Goal: Task Accomplishment & Management: Use online tool/utility

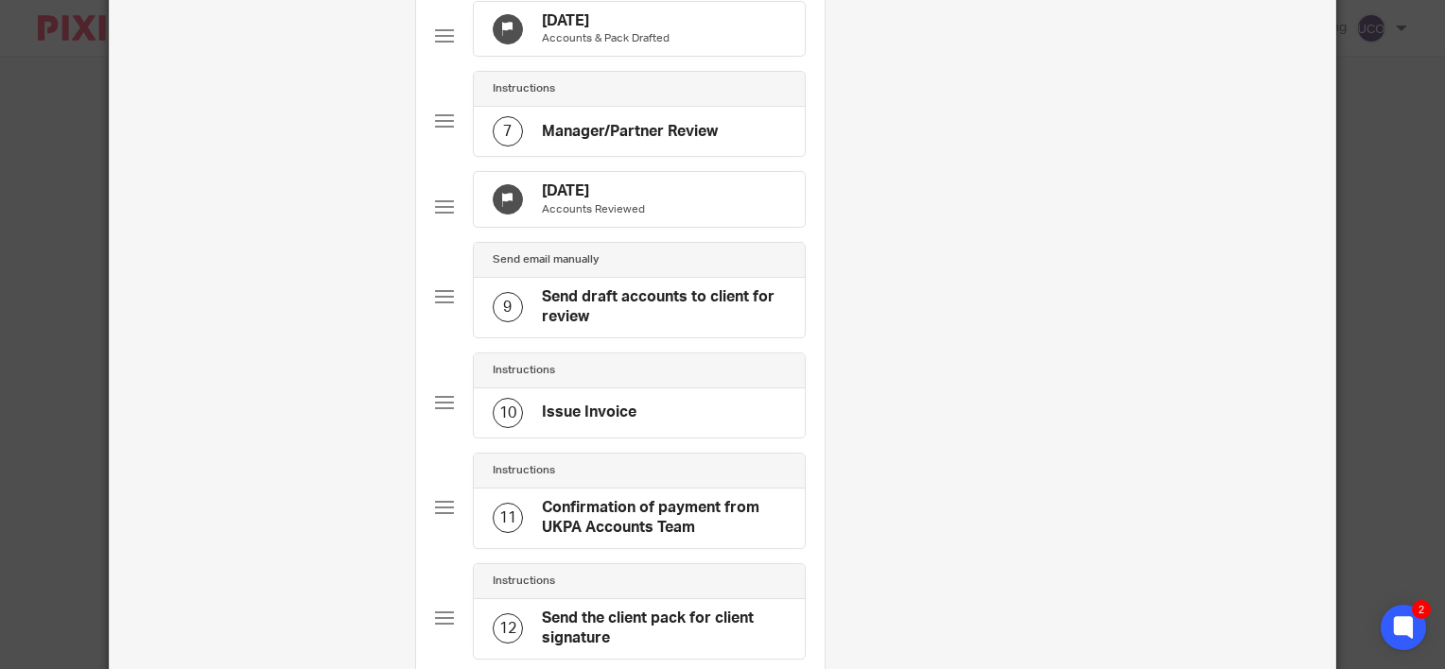
scroll to position [946, 0]
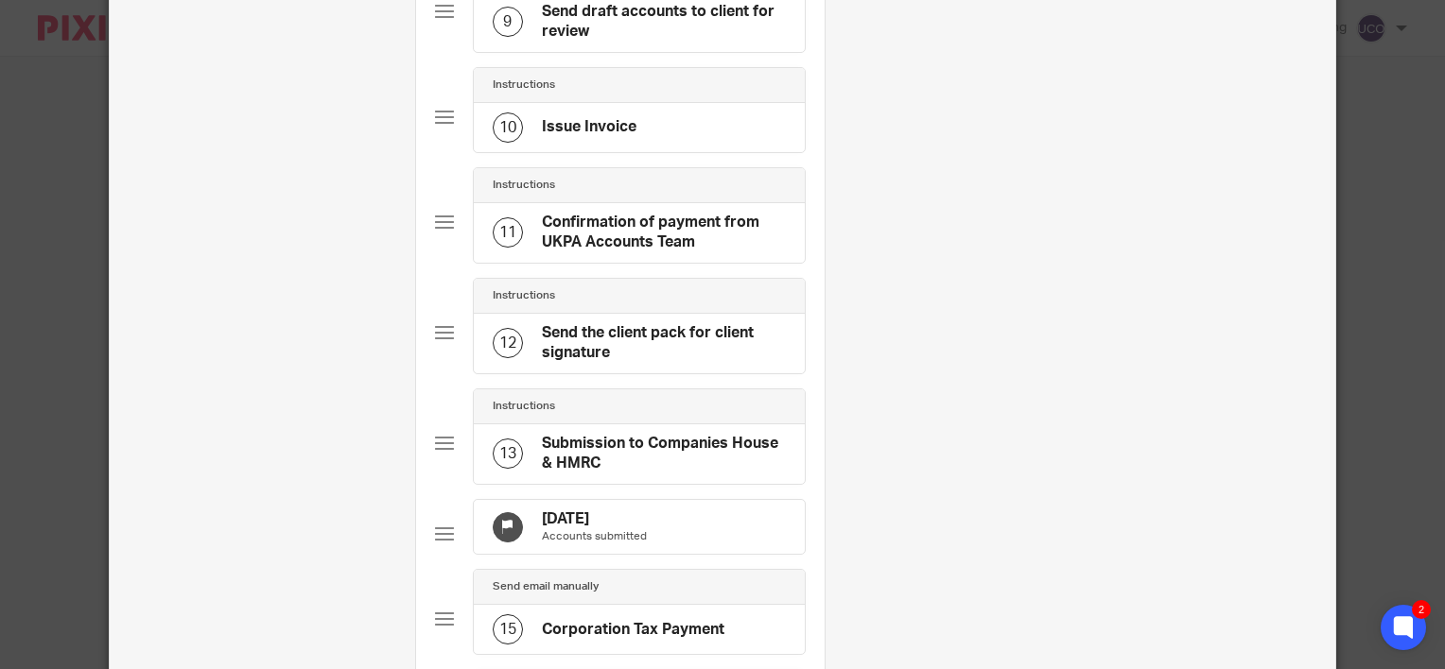
click at [589, 253] on h4 "Confirmation of payment from UKPA Accounts Team" at bounding box center [664, 233] width 244 height 41
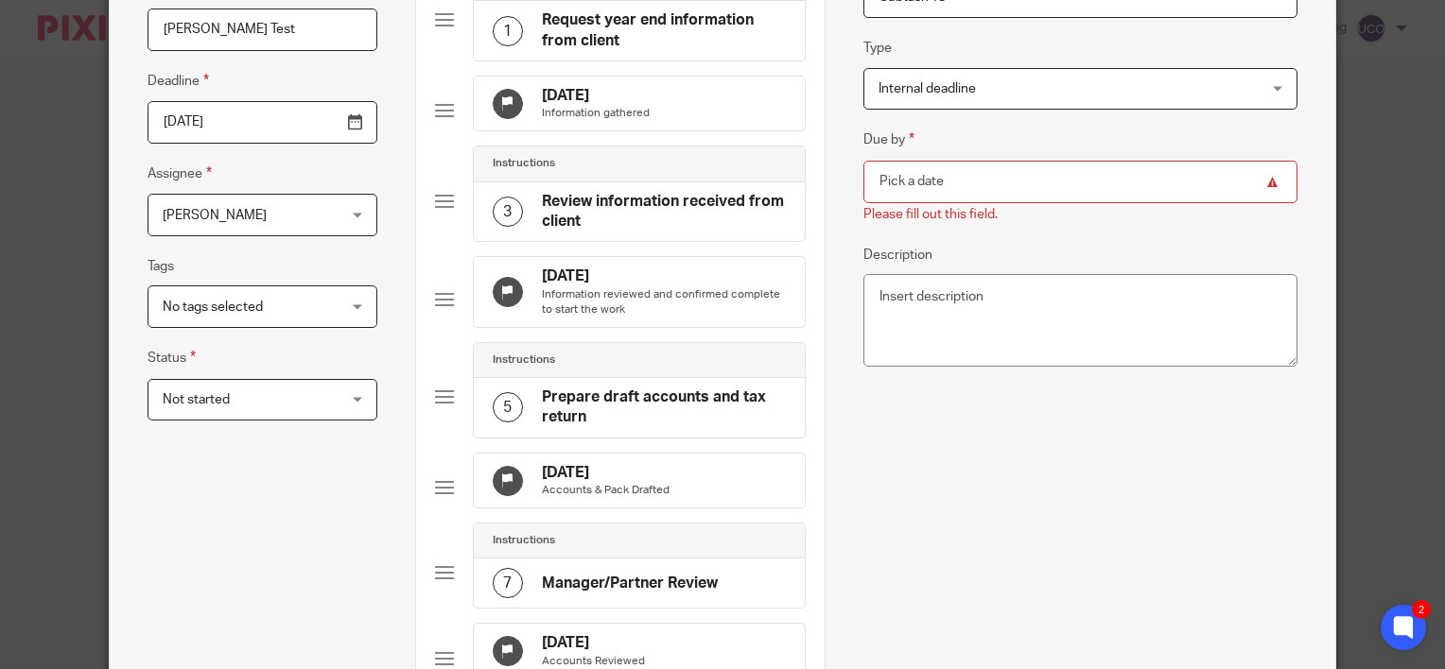
scroll to position [0, 0]
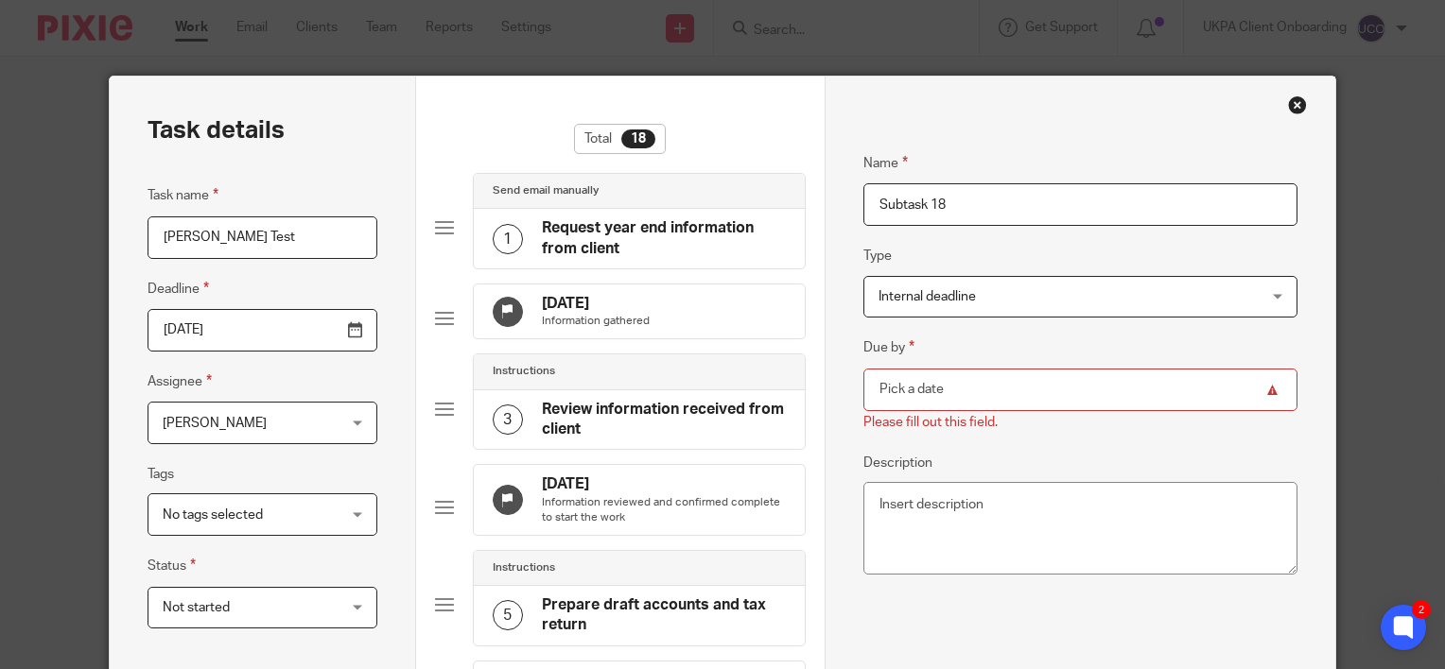
click at [558, 247] on h4 "Request year end information from client" at bounding box center [664, 238] width 244 height 41
click at [620, 236] on h4 "Request year end information from client" at bounding box center [664, 238] width 244 height 41
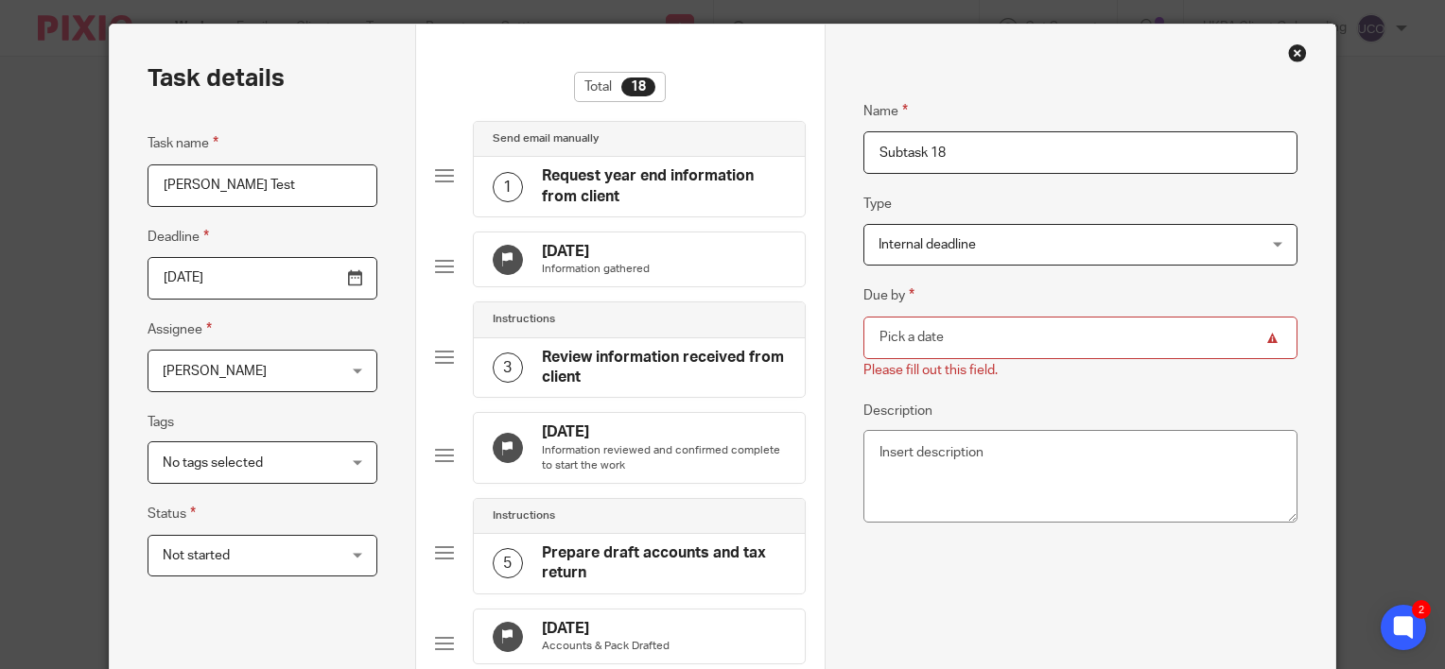
scroll to position [95, 0]
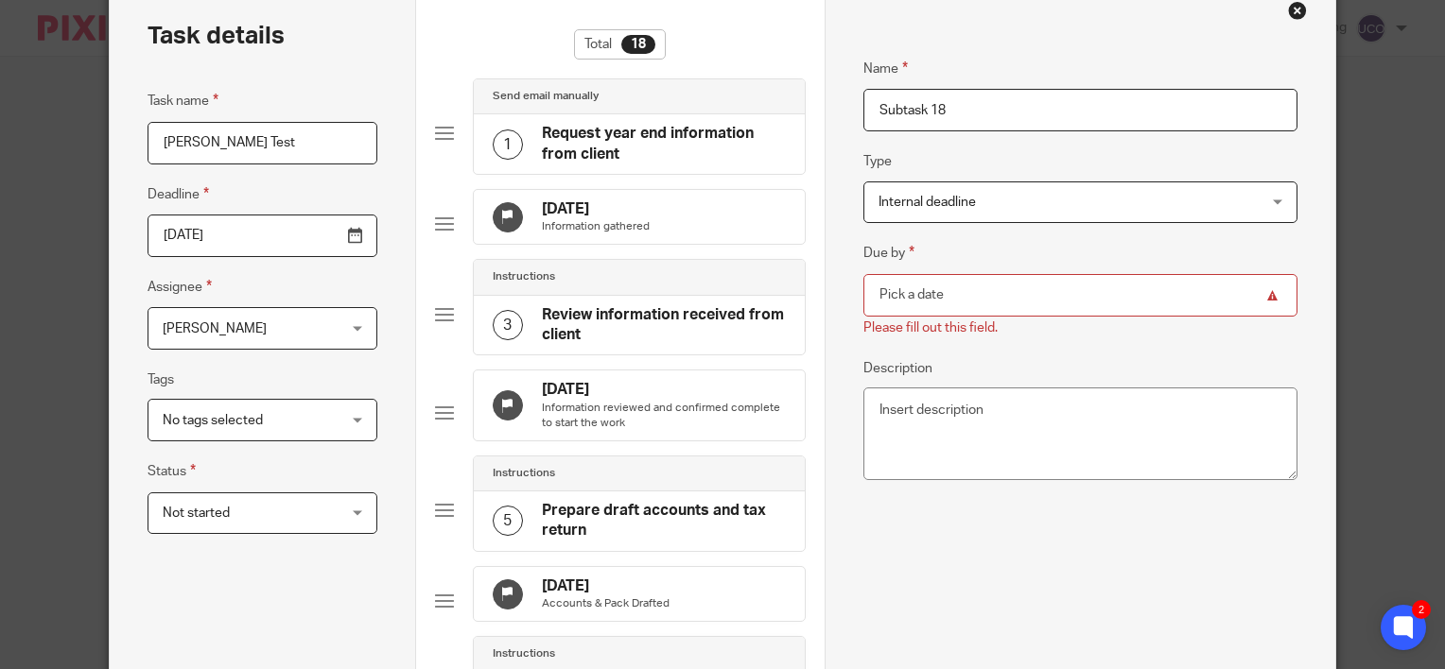
click at [601, 224] on p "Information gathered" at bounding box center [596, 226] width 108 height 15
click at [594, 332] on h4 "Review information received from client" at bounding box center [664, 325] width 244 height 41
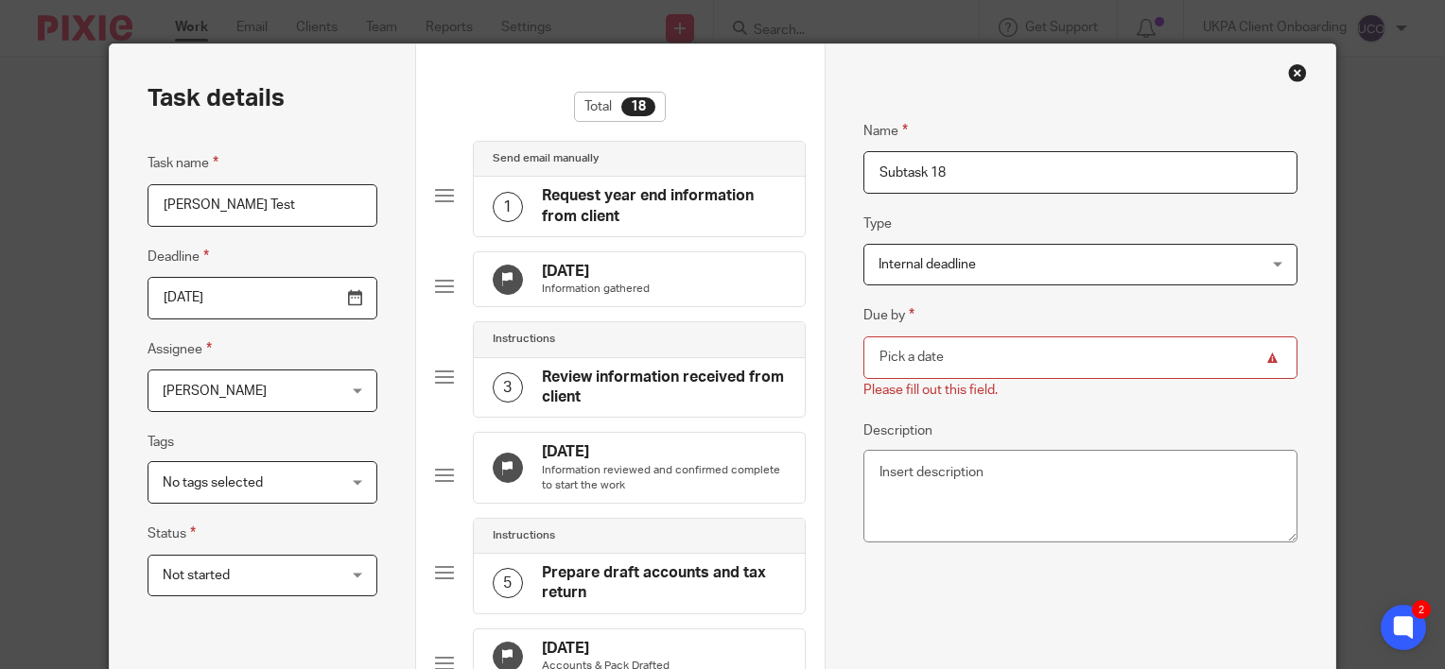
scroll to position [0, 0]
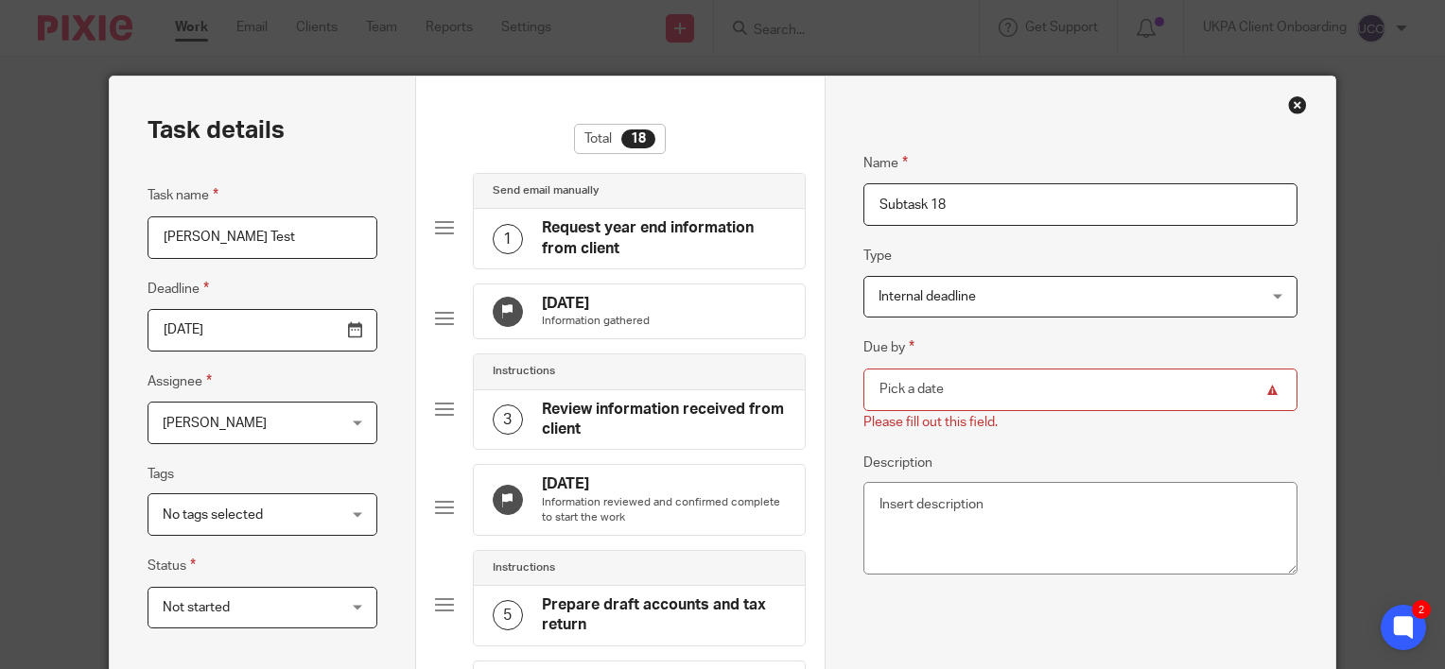
click at [1290, 102] on div "Close this dialog window" at bounding box center [1297, 105] width 19 height 19
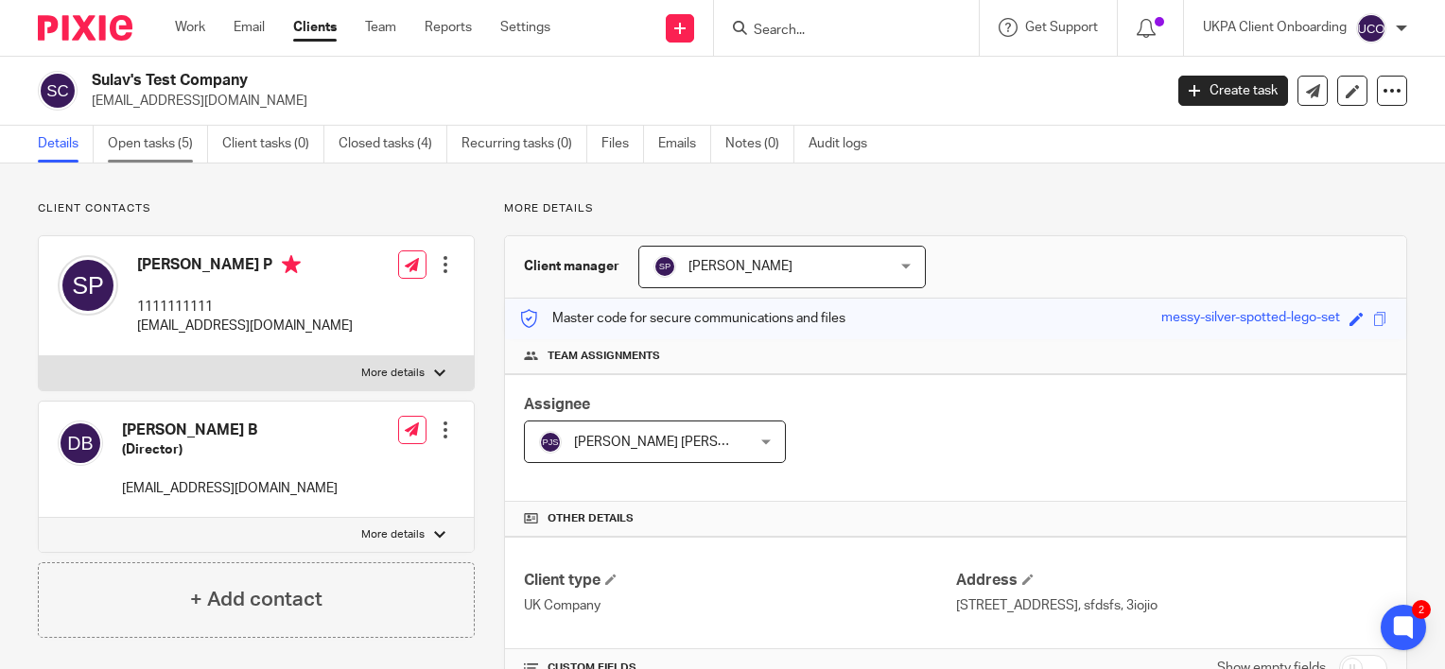
click at [170, 137] on link "Open tasks (5)" at bounding box center [158, 144] width 100 height 37
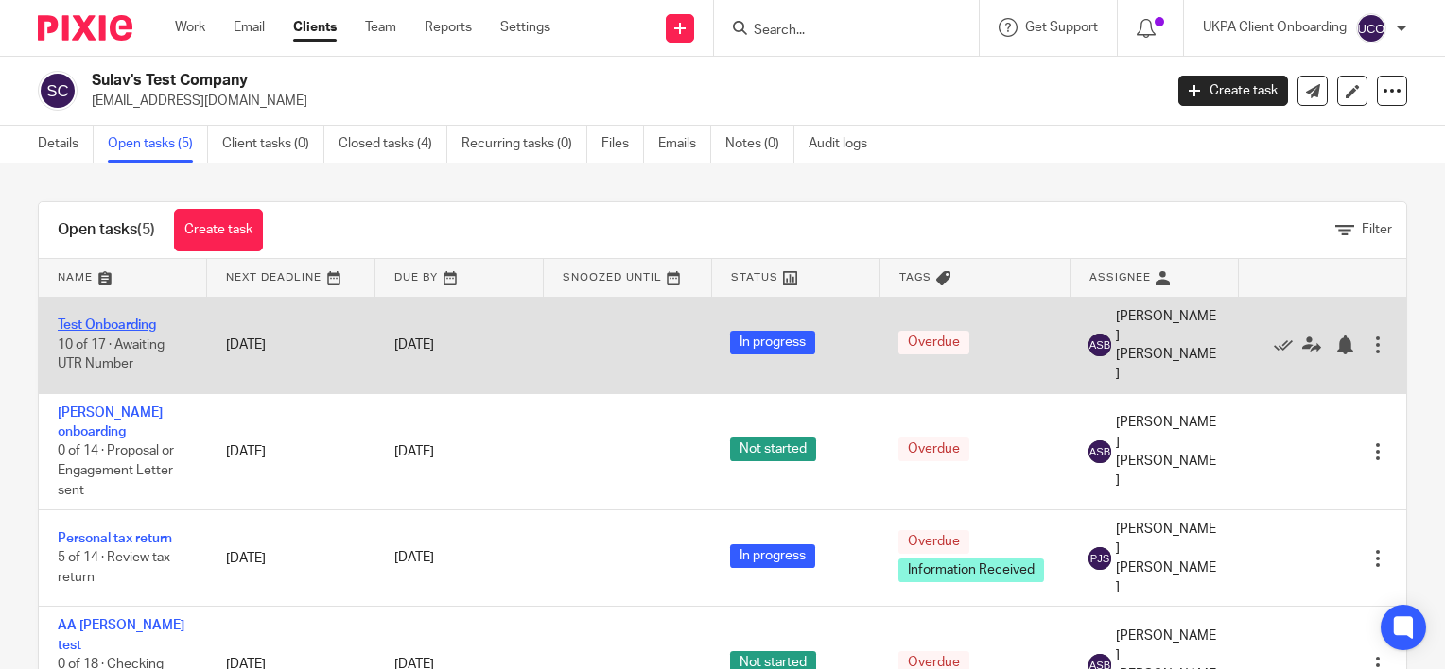
click at [117, 319] on link "Test Onboarding" at bounding box center [107, 325] width 98 height 13
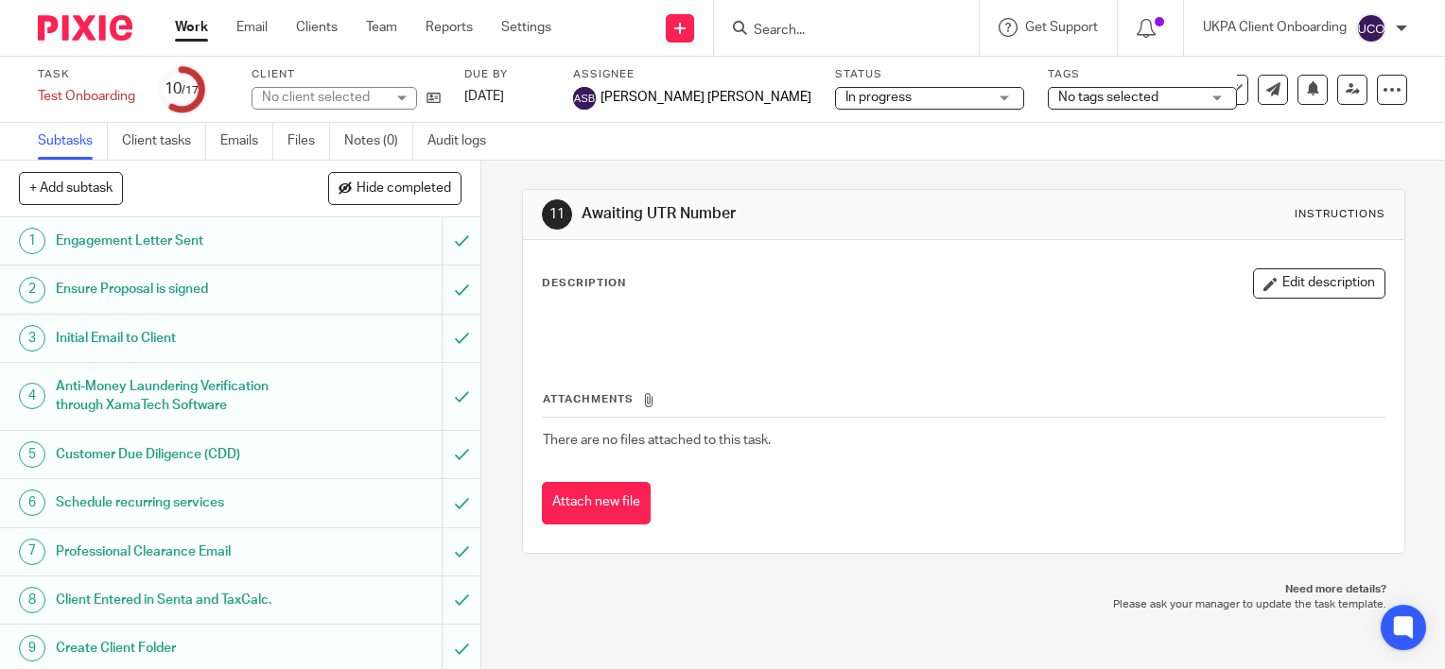
click at [156, 247] on h1 "Engagement Letter Sent" at bounding box center [178, 241] width 245 height 28
click at [156, 276] on h1 "Ensure Proposal is signed" at bounding box center [178, 289] width 245 height 28
click at [113, 331] on h1 "Initial Email to Client" at bounding box center [178, 338] width 245 height 28
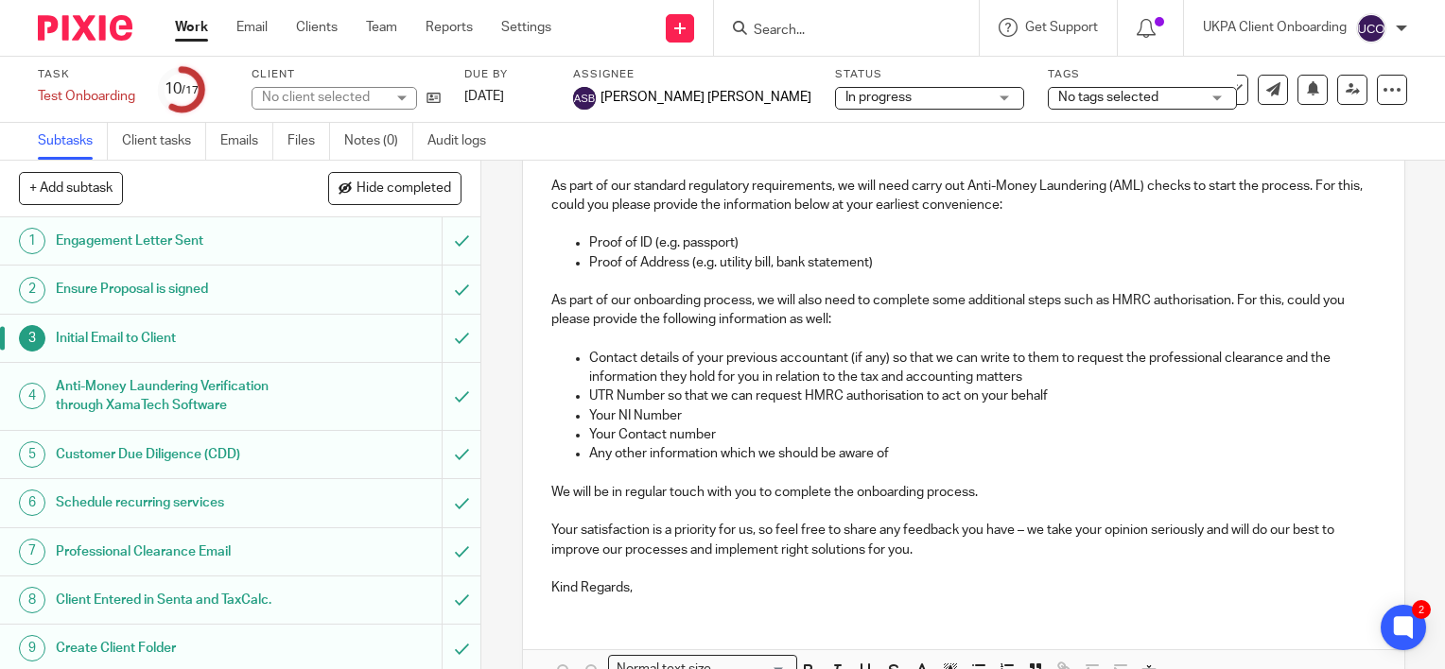
scroll to position [424, 0]
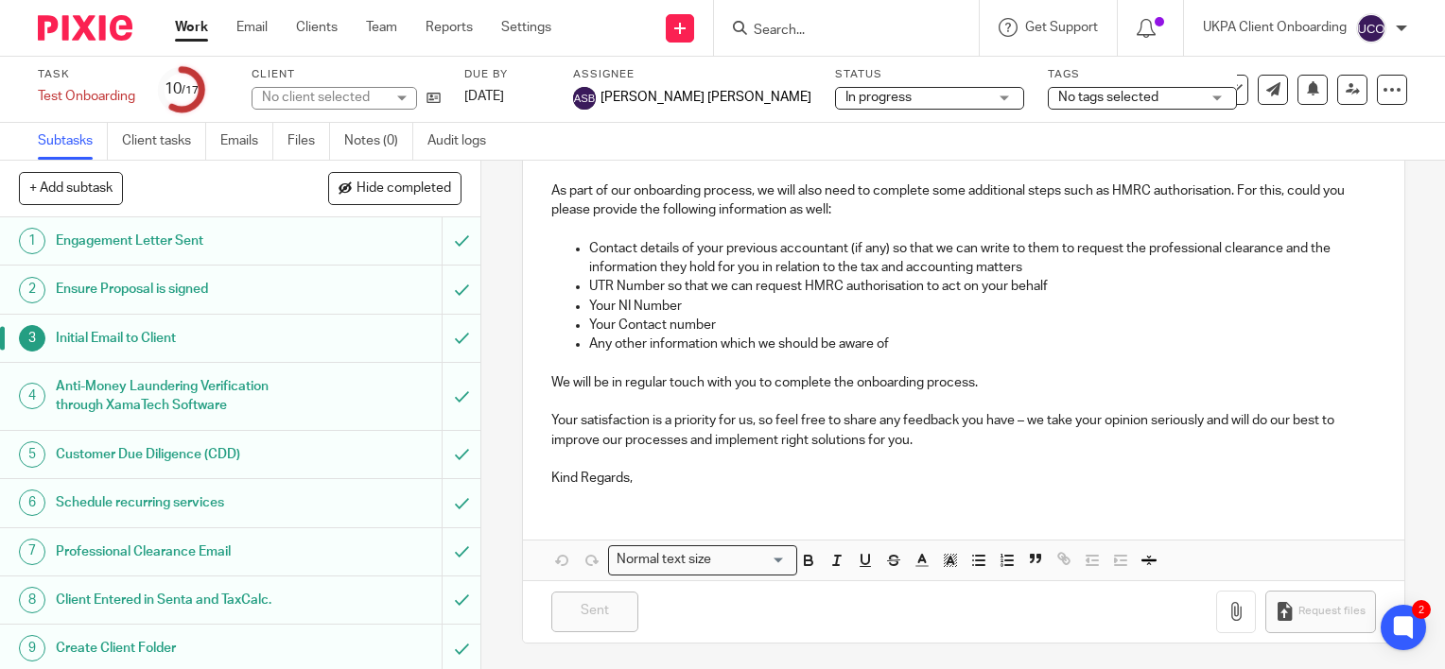
click at [722, 547] on div "Normal text size" at bounding box center [698, 559] width 179 height 24
click at [624, 459] on p at bounding box center [963, 459] width 825 height 19
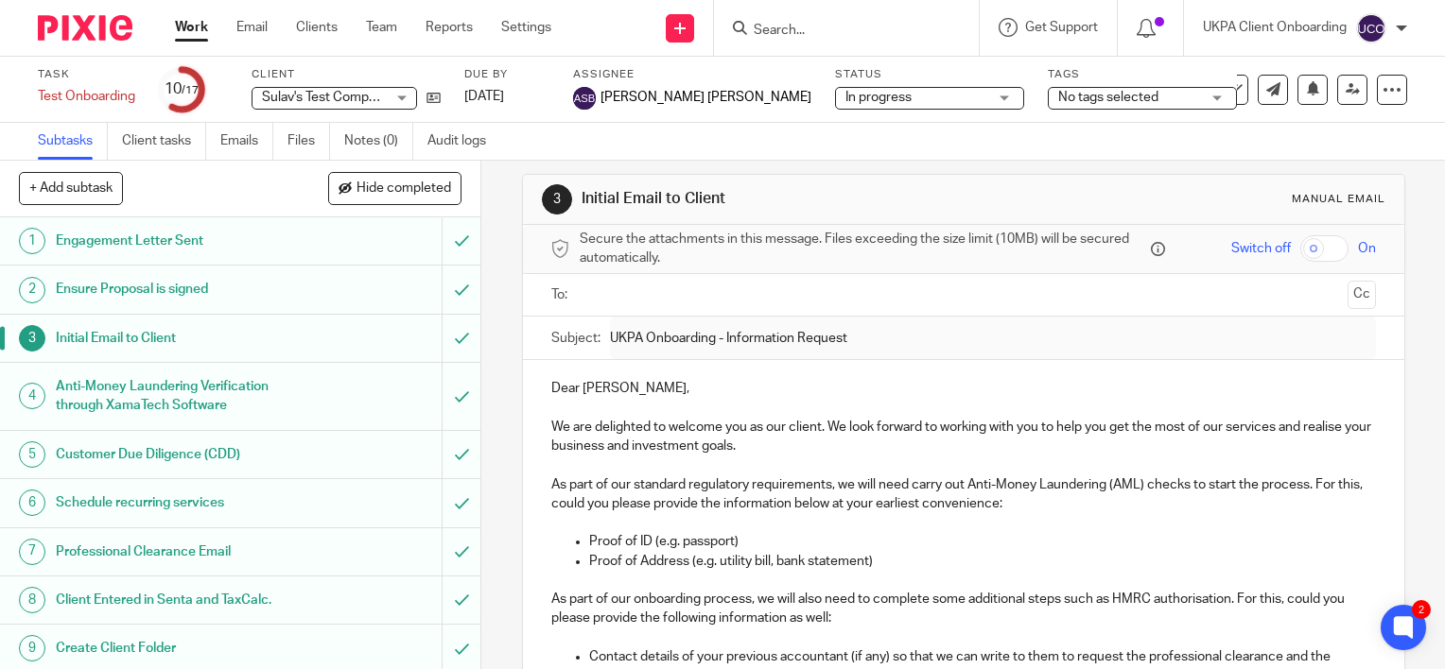
scroll to position [0, 0]
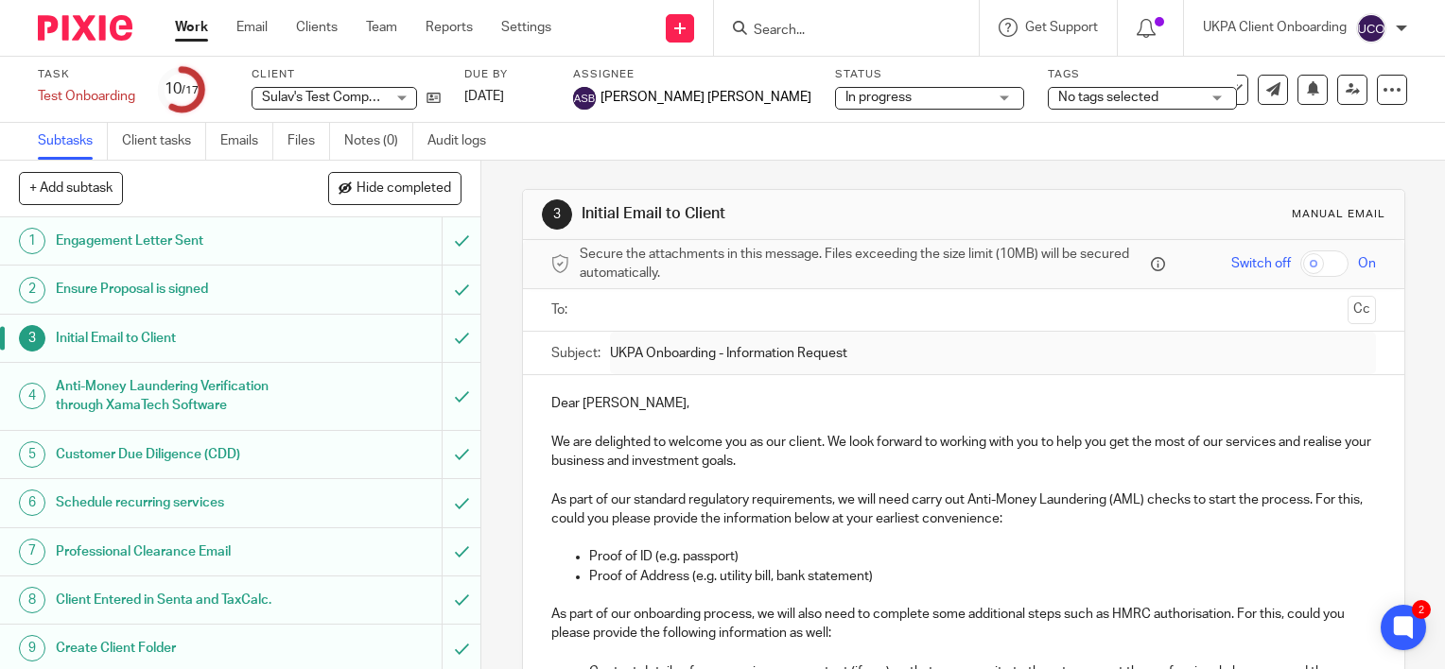
click at [636, 414] on p at bounding box center [963, 422] width 825 height 19
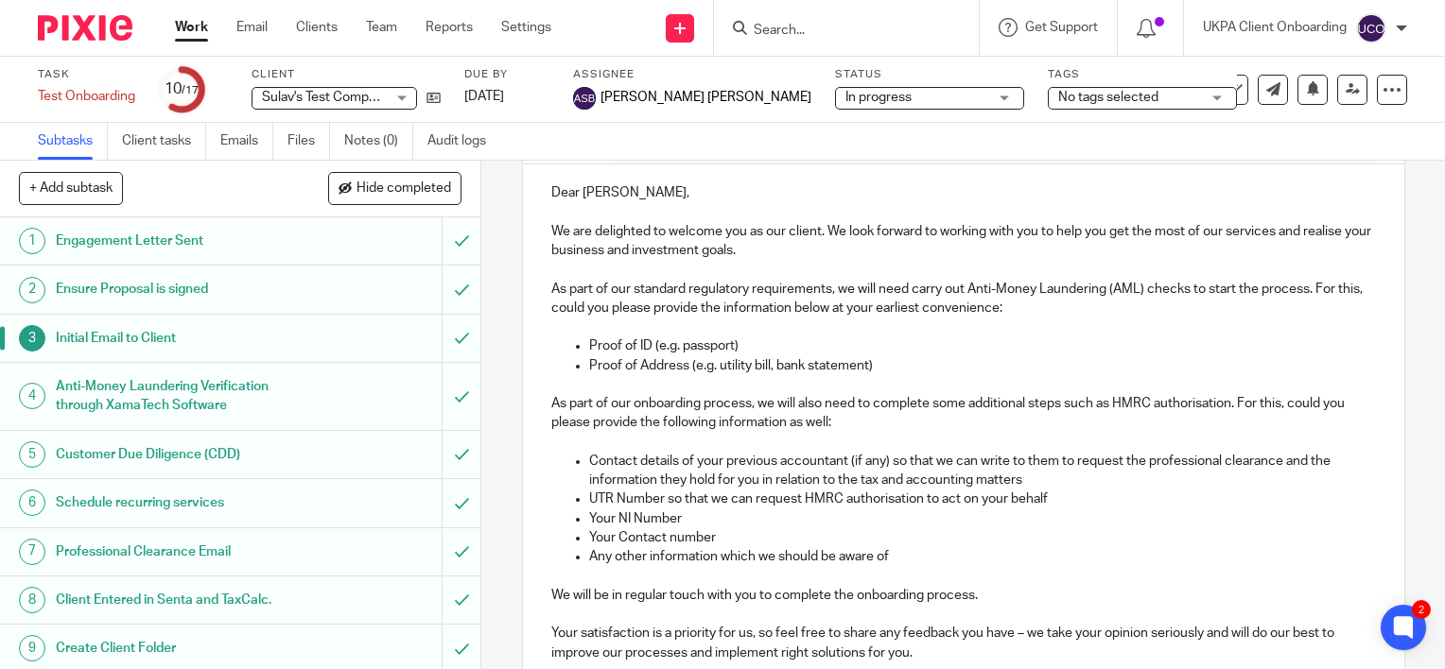
scroll to position [424, 0]
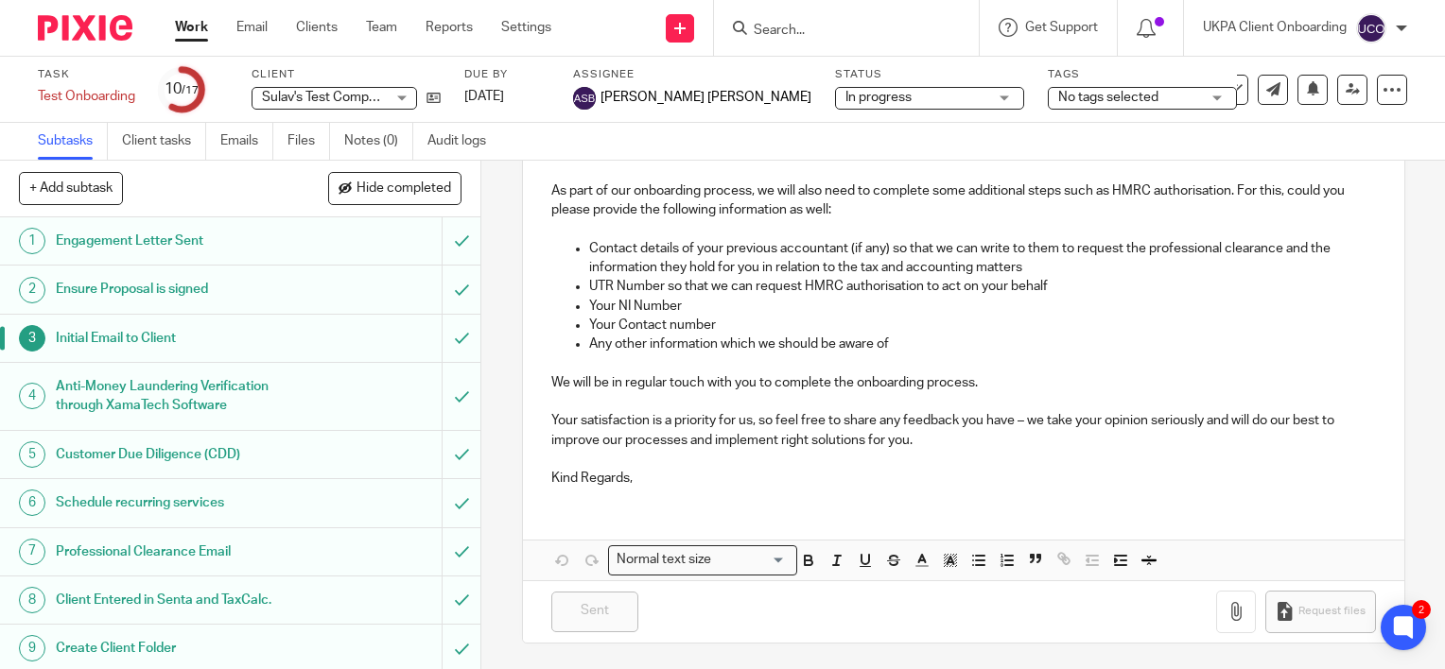
click at [91, 499] on h1 "Schedule recurring services" at bounding box center [178, 503] width 245 height 28
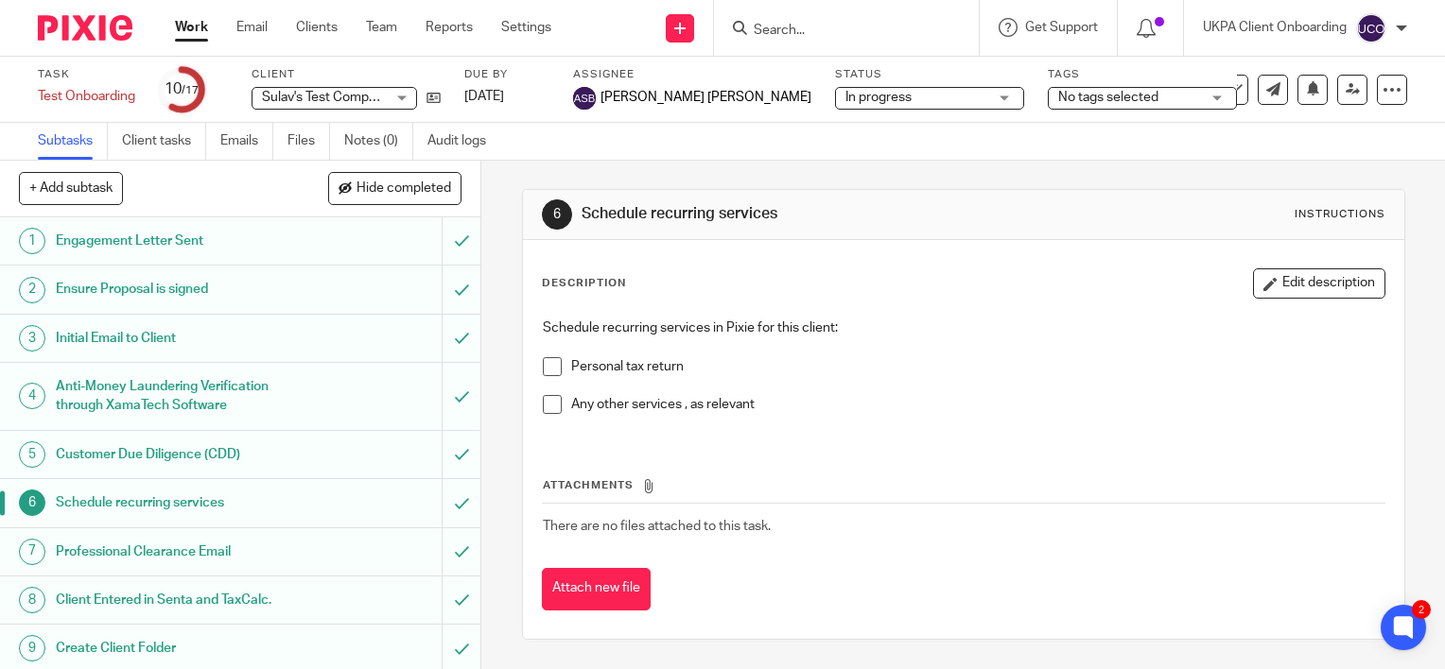
click at [209, 328] on h1 "Initial Email to Client" at bounding box center [178, 338] width 245 height 28
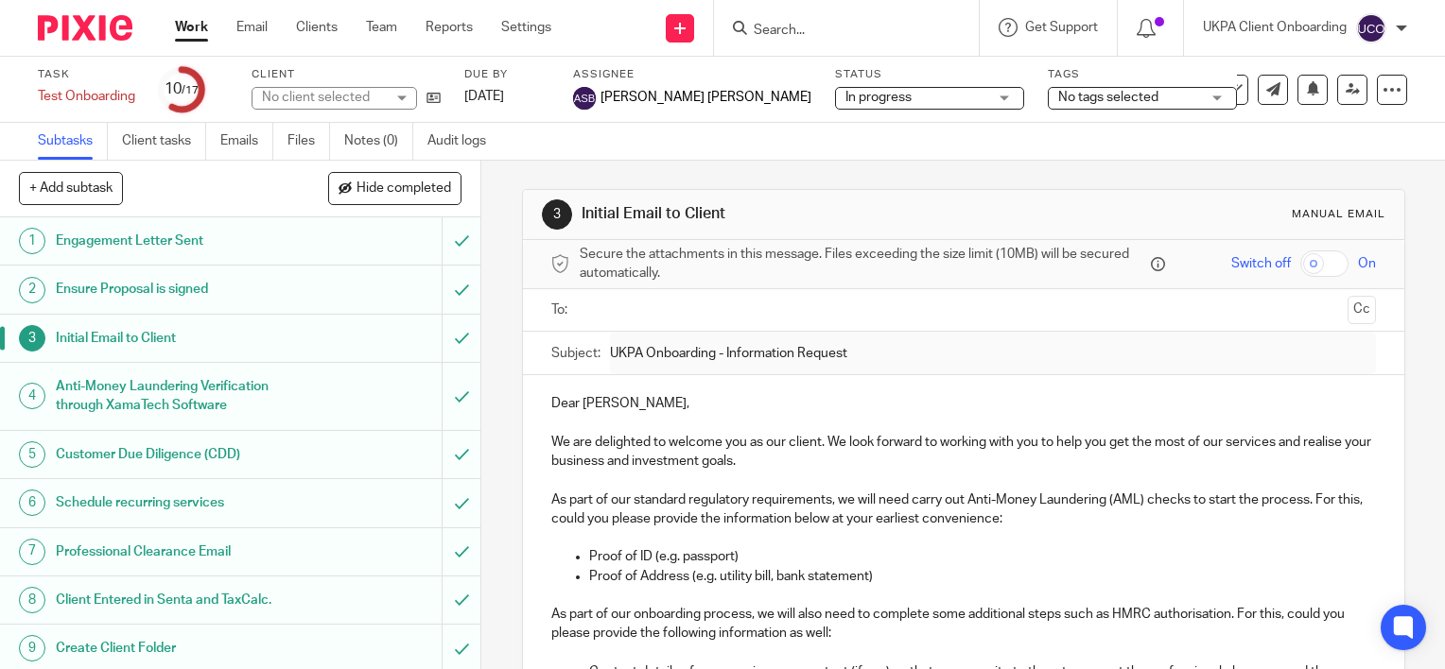
scroll to position [424, 0]
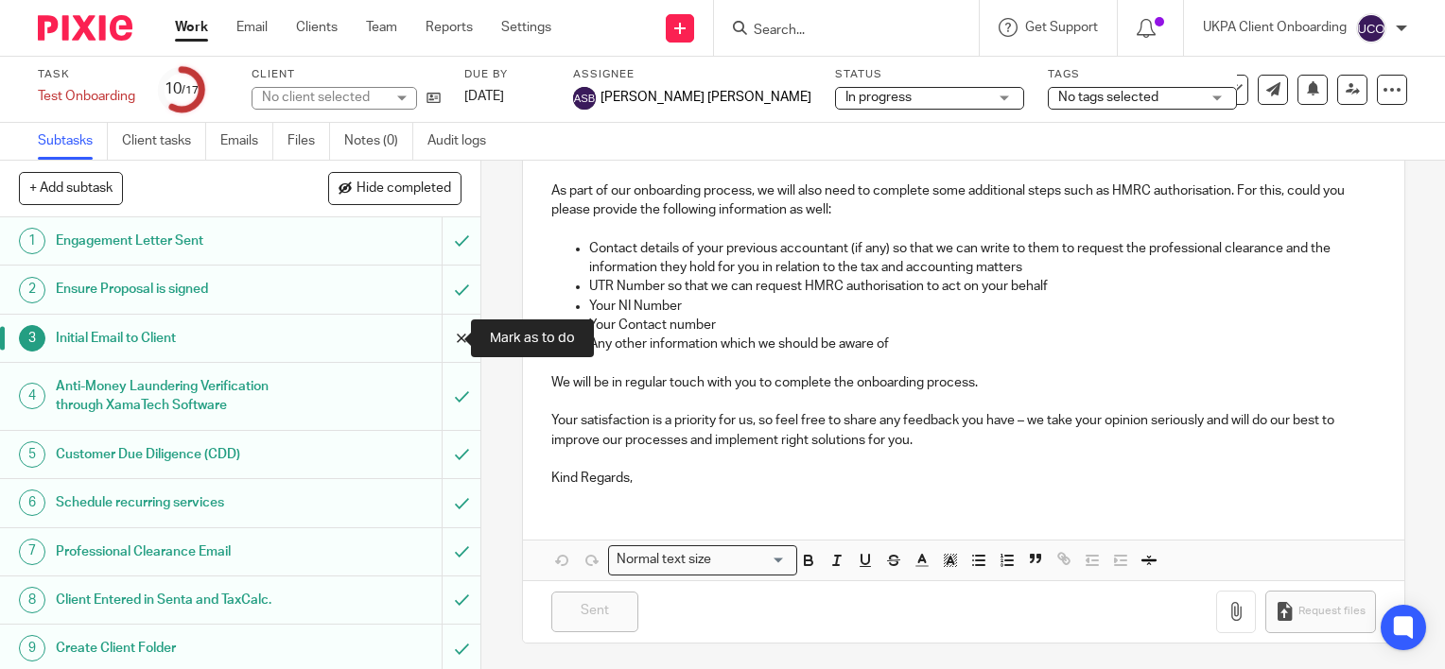
click at [439, 340] on input "submit" at bounding box center [240, 338] width 480 height 47
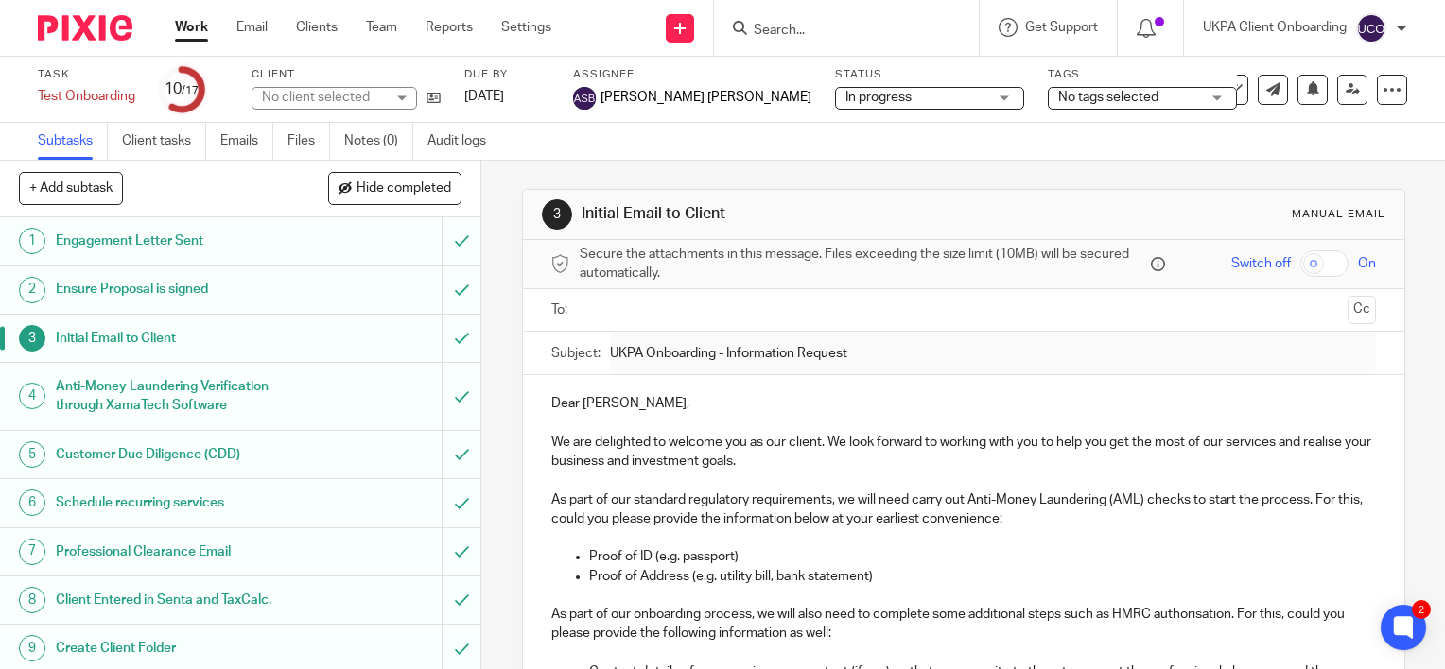
scroll to position [356, 0]
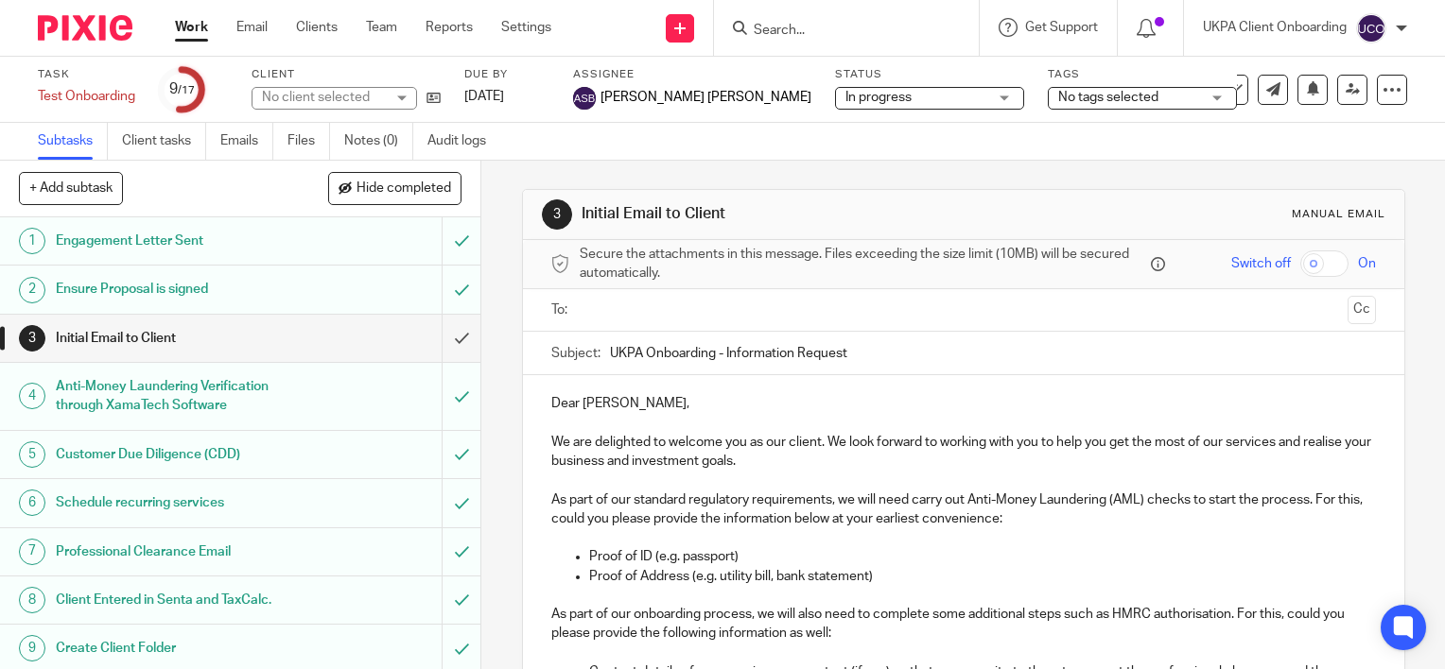
click at [652, 408] on p "Dear [PERSON_NAME]," at bounding box center [963, 403] width 825 height 19
click at [548, 27] on link "Settings" at bounding box center [526, 27] width 50 height 19
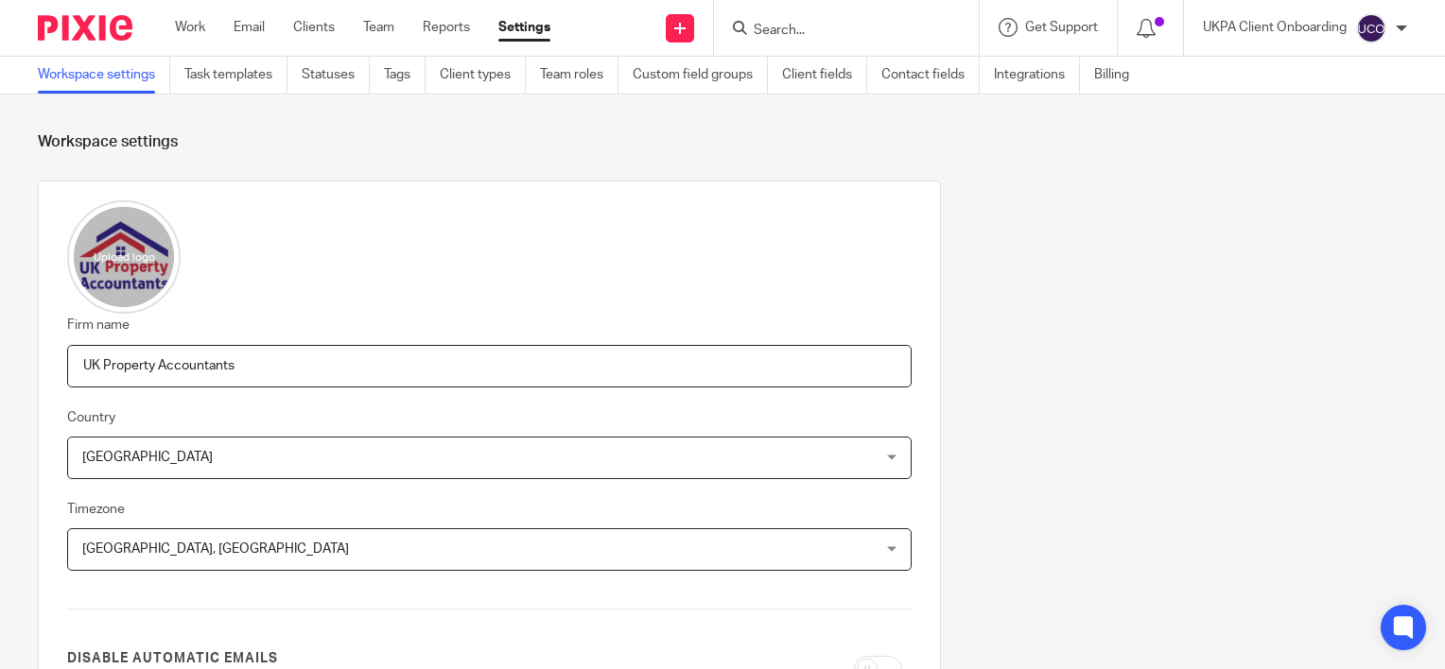
click at [239, 77] on link "Task templates" at bounding box center [235, 75] width 103 height 37
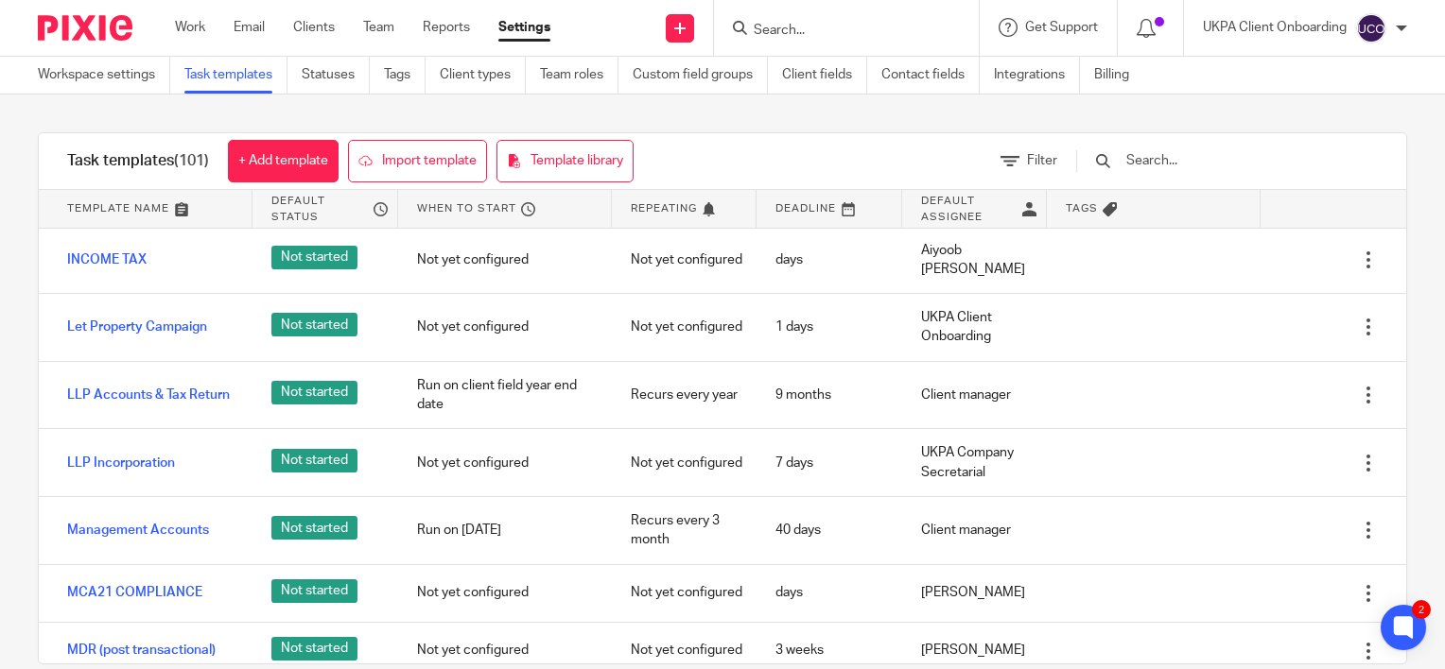
scroll to position [3215, 0]
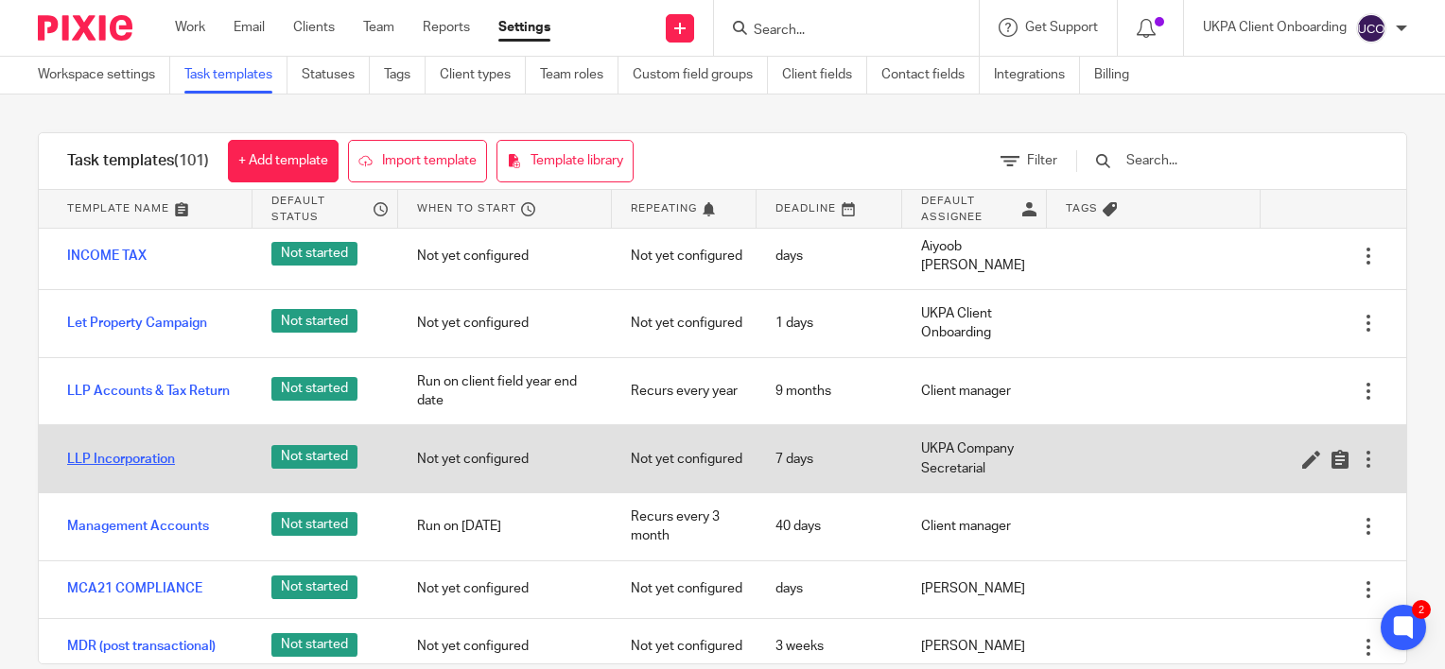
click at [121, 450] on link "LLP Incorporation" at bounding box center [121, 459] width 108 height 19
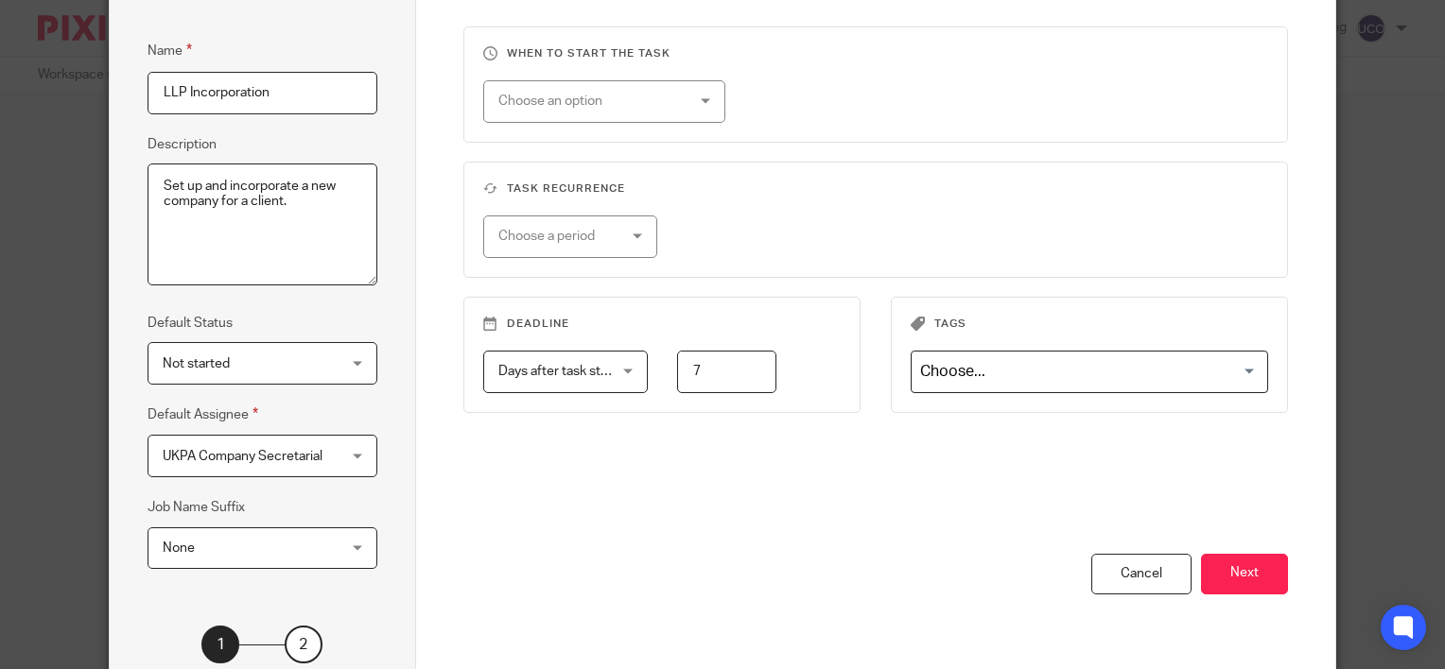
scroll to position [295, 0]
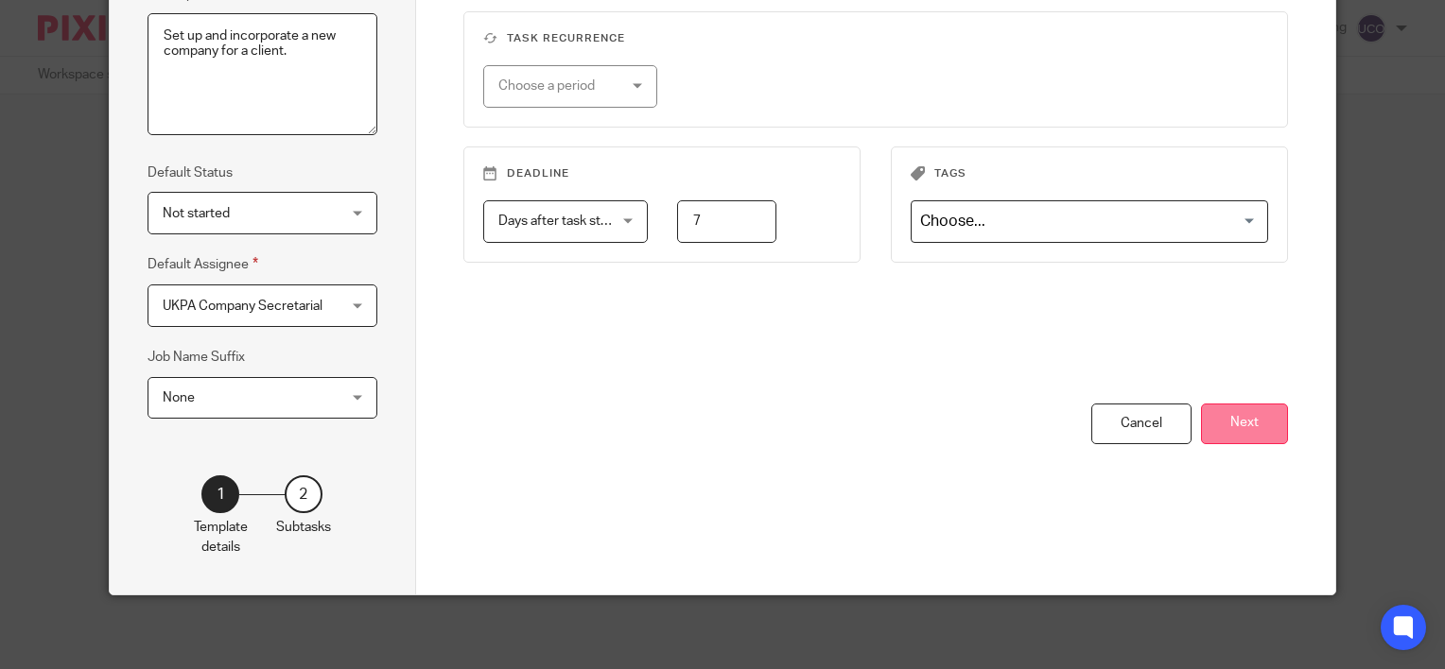
click at [1224, 433] on button "Next" at bounding box center [1244, 424] width 87 height 41
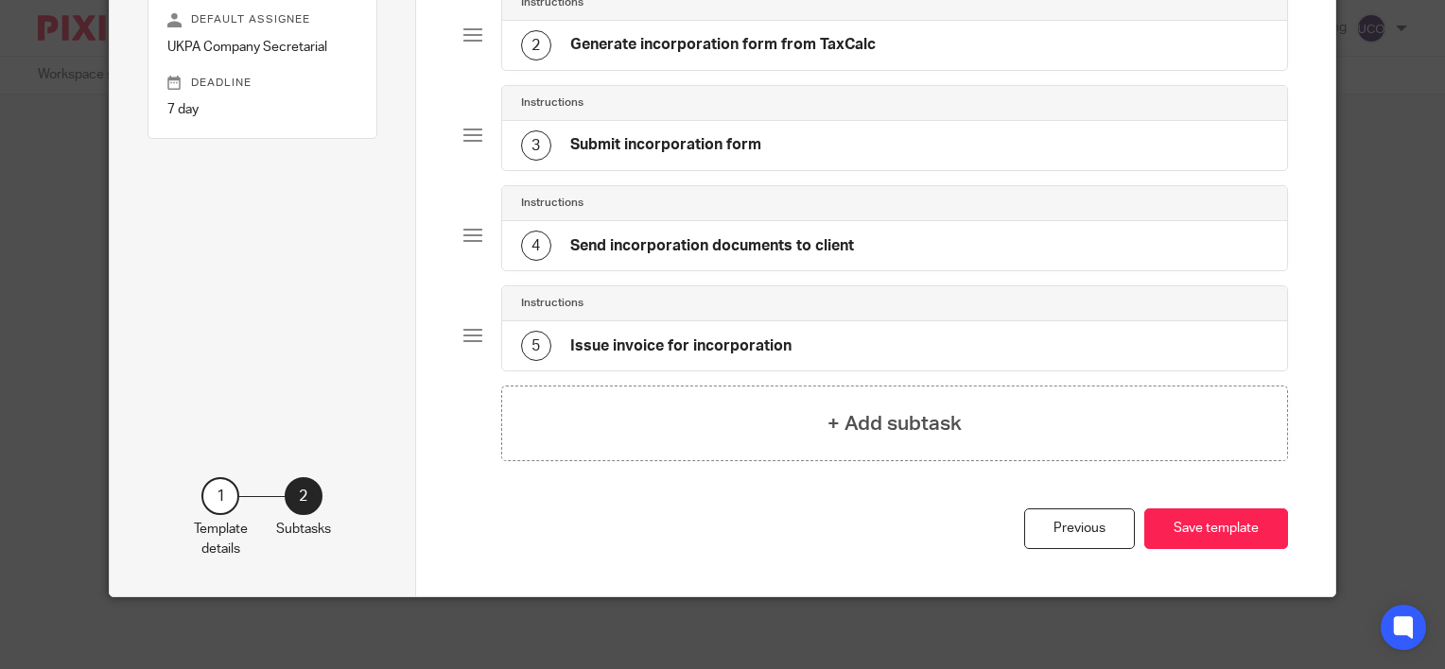
scroll to position [0, 0]
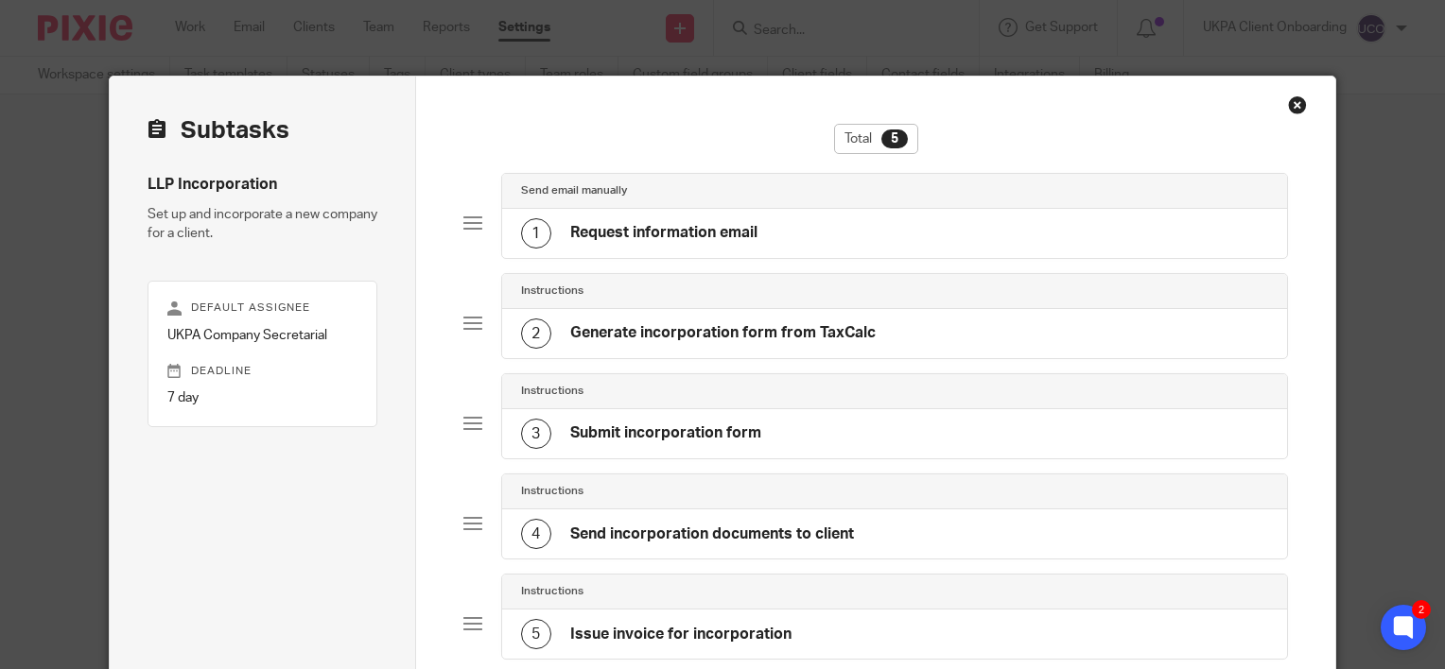
click at [626, 246] on div "1 Request information email" at bounding box center [639, 233] width 236 height 30
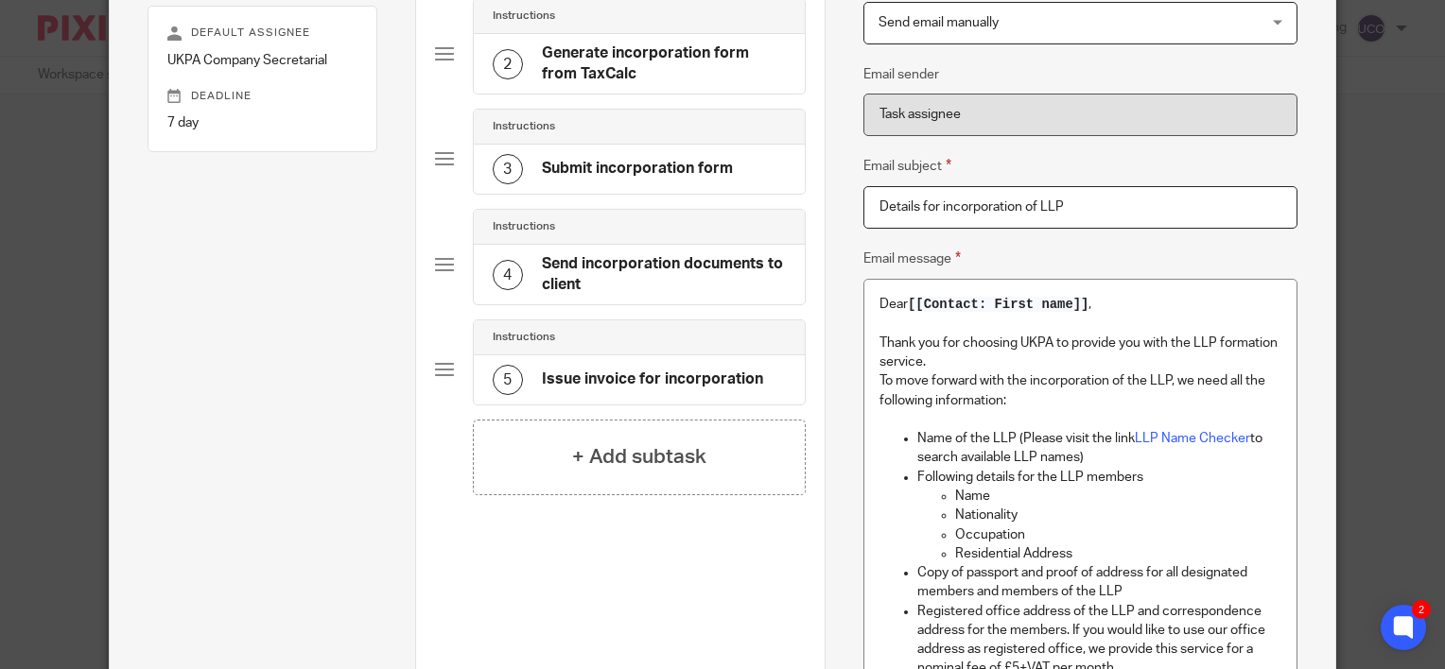
scroll to position [284, 0]
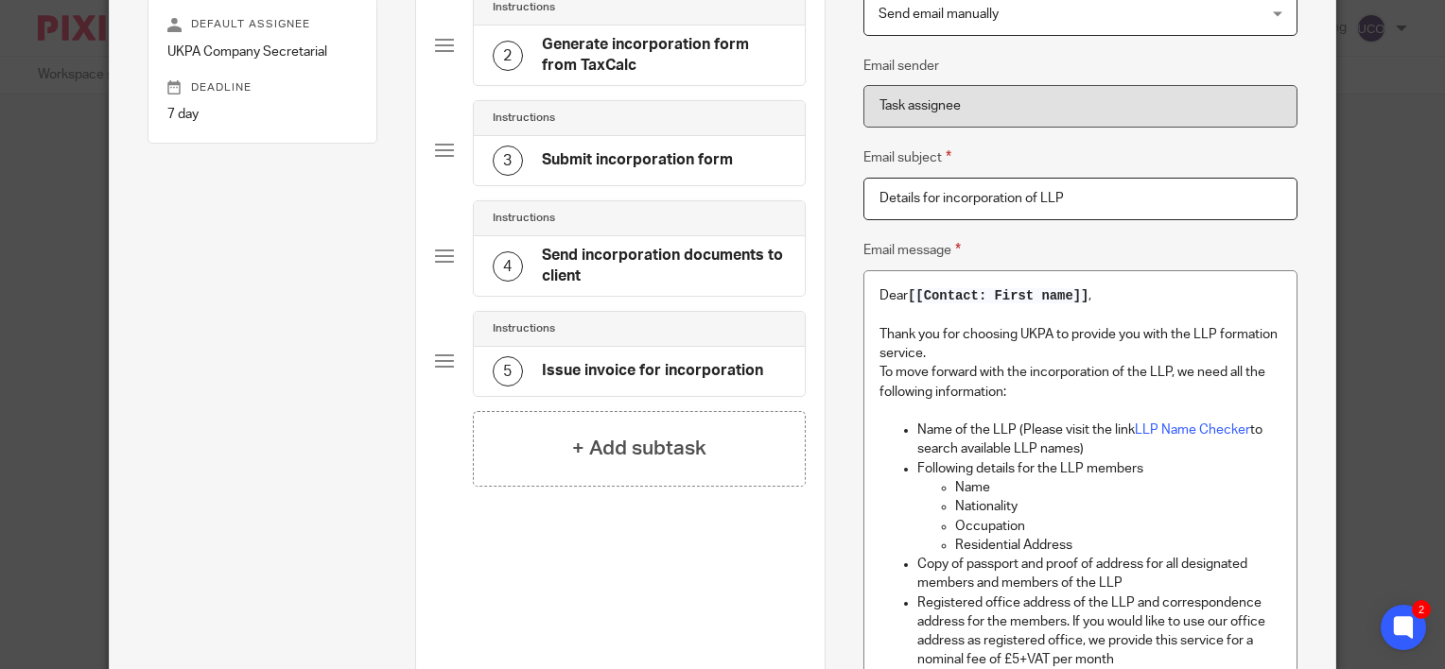
click at [968, 292] on span "[[Contact: First name]]" at bounding box center [998, 295] width 181 height 15
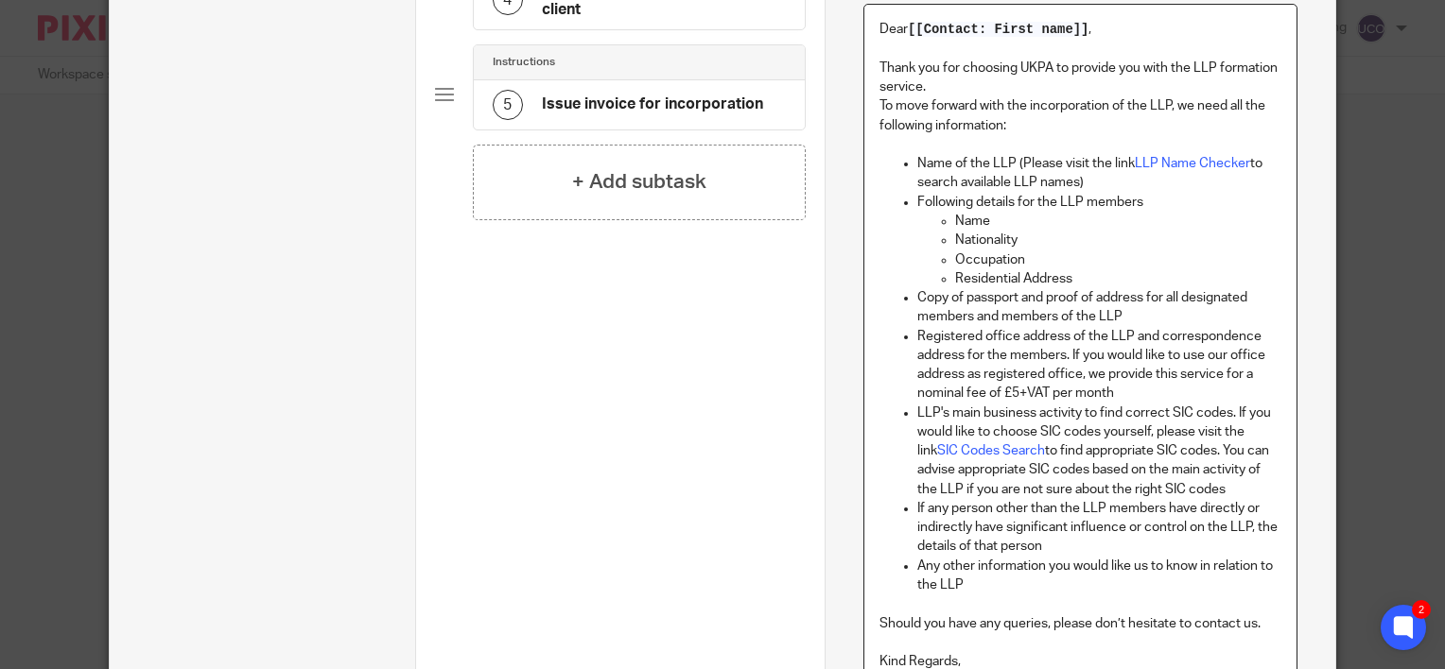
scroll to position [851, 0]
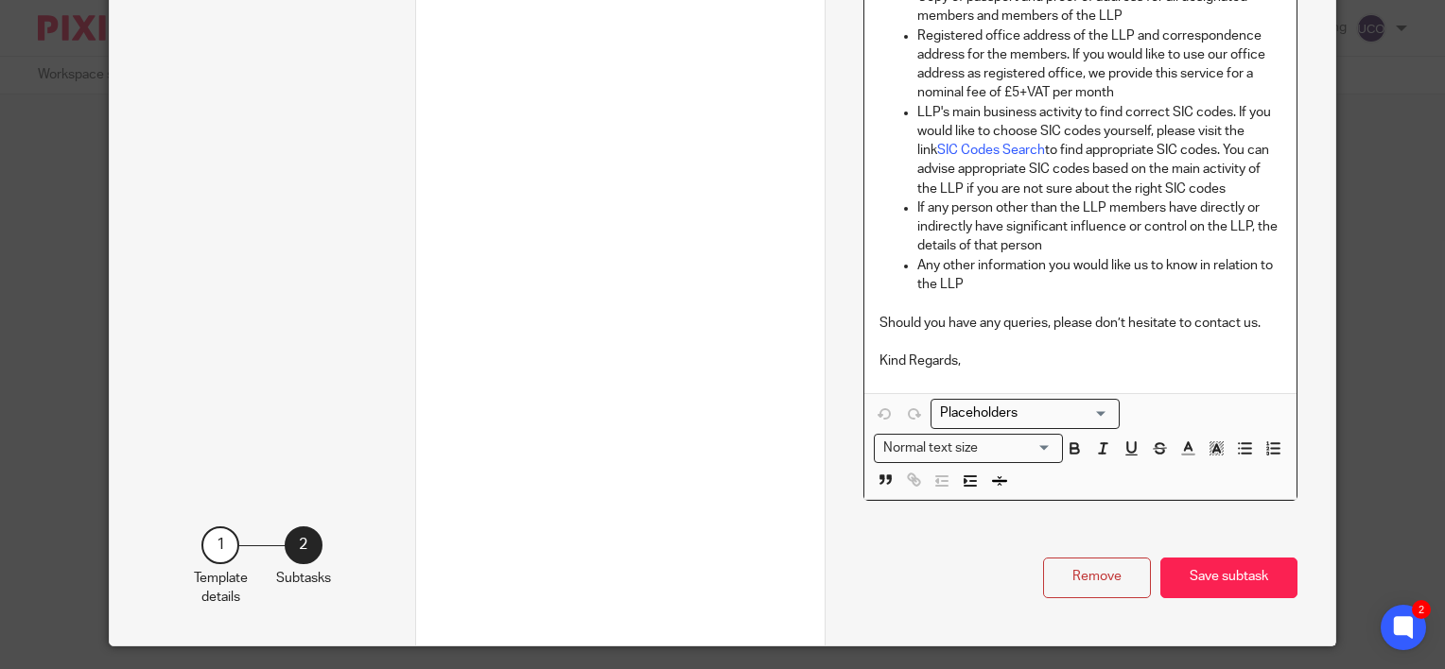
click at [953, 352] on p "Kind Regards," at bounding box center [1080, 361] width 402 height 19
